Goal: Transaction & Acquisition: Purchase product/service

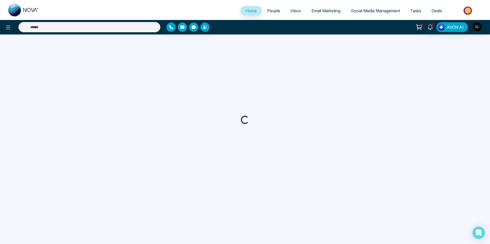
select select "*"
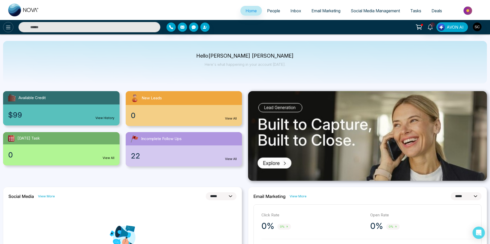
click at [7, 27] on icon at bounding box center [8, 27] width 6 height 6
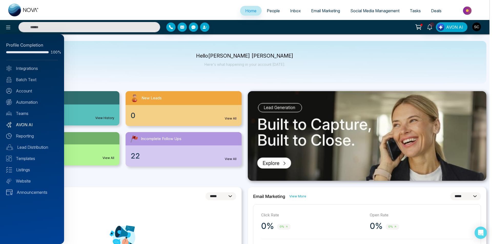
click at [28, 124] on link "AVON AI" at bounding box center [32, 125] width 52 height 6
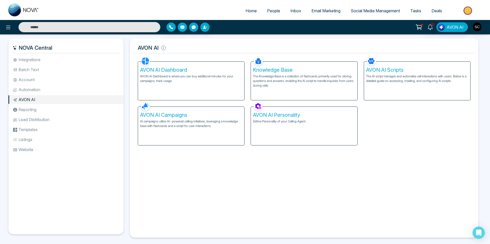
click at [395, 70] on h5 "AVON AI Scripts" at bounding box center [417, 70] width 102 height 6
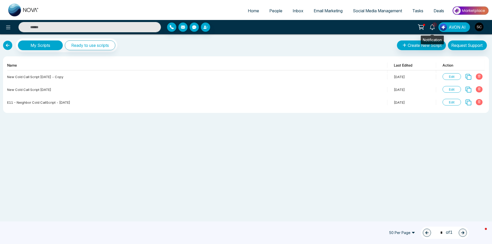
click at [434, 26] on span "1" at bounding box center [435, 24] width 5 height 5
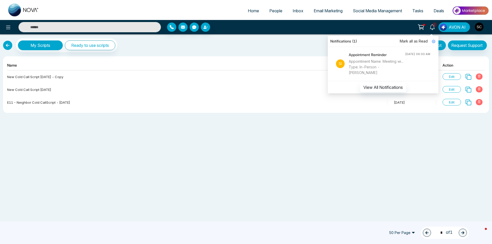
click at [424, 27] on icon at bounding box center [421, 27] width 7 height 7
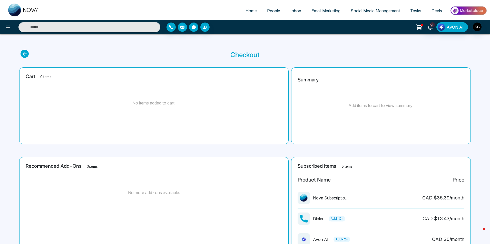
click at [246, 10] on span "Home" at bounding box center [250, 10] width 11 height 5
select select "*"
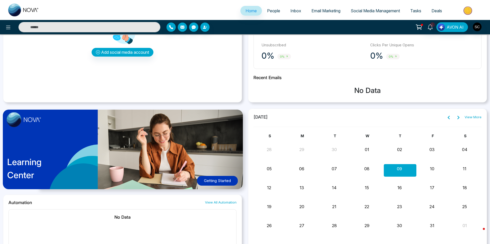
scroll to position [205, 0]
